Goal: Information Seeking & Learning: Learn about a topic

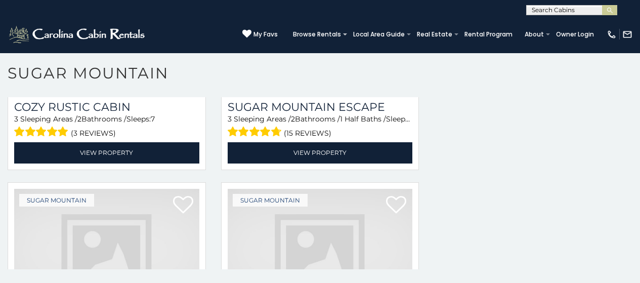
scroll to position [1734, 0]
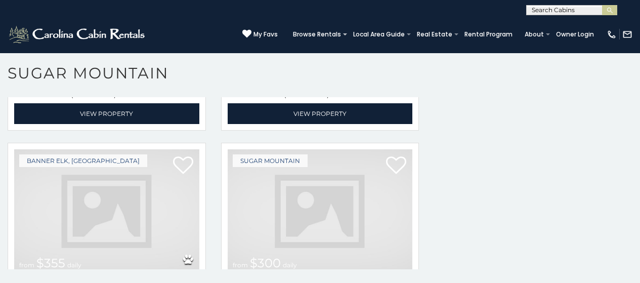
click at [141, 156] on img at bounding box center [106, 211] width 185 height 124
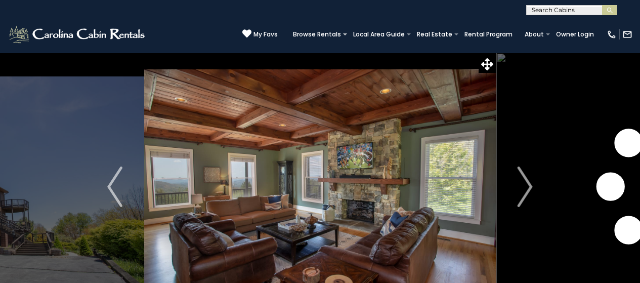
scroll to position [40, 0]
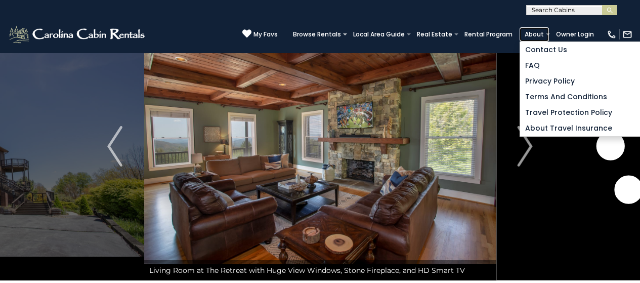
click at [549, 33] on link "About" at bounding box center [534, 34] width 29 height 14
